Goal: Find specific page/section: Find specific page/section

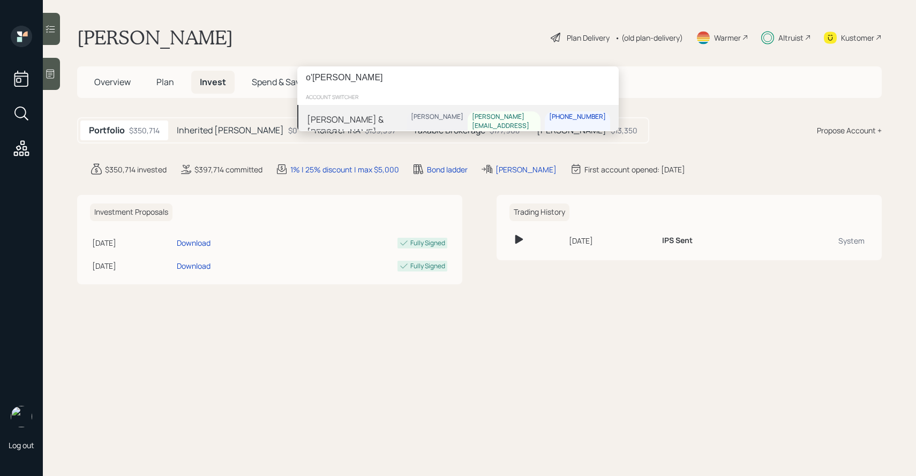
type input "o'[PERSON_NAME]"
